Goal: Task Accomplishment & Management: Use online tool/utility

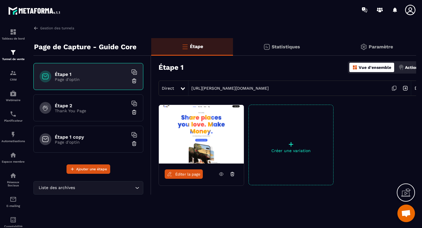
click at [84, 148] on div "Étape 1 copy Page d'optin" at bounding box center [88, 139] width 110 height 27
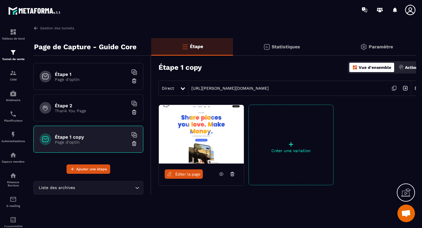
click at [85, 80] on p "Page d'optin" at bounding box center [91, 79] width 73 height 5
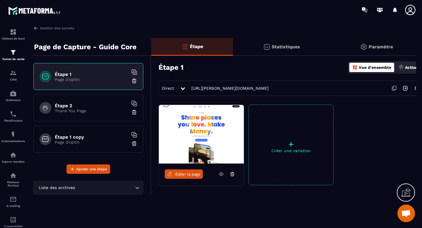
click at [187, 175] on span "Éditer la page" at bounding box center [187, 174] width 25 height 4
